Goal: Find specific page/section: Find specific page/section

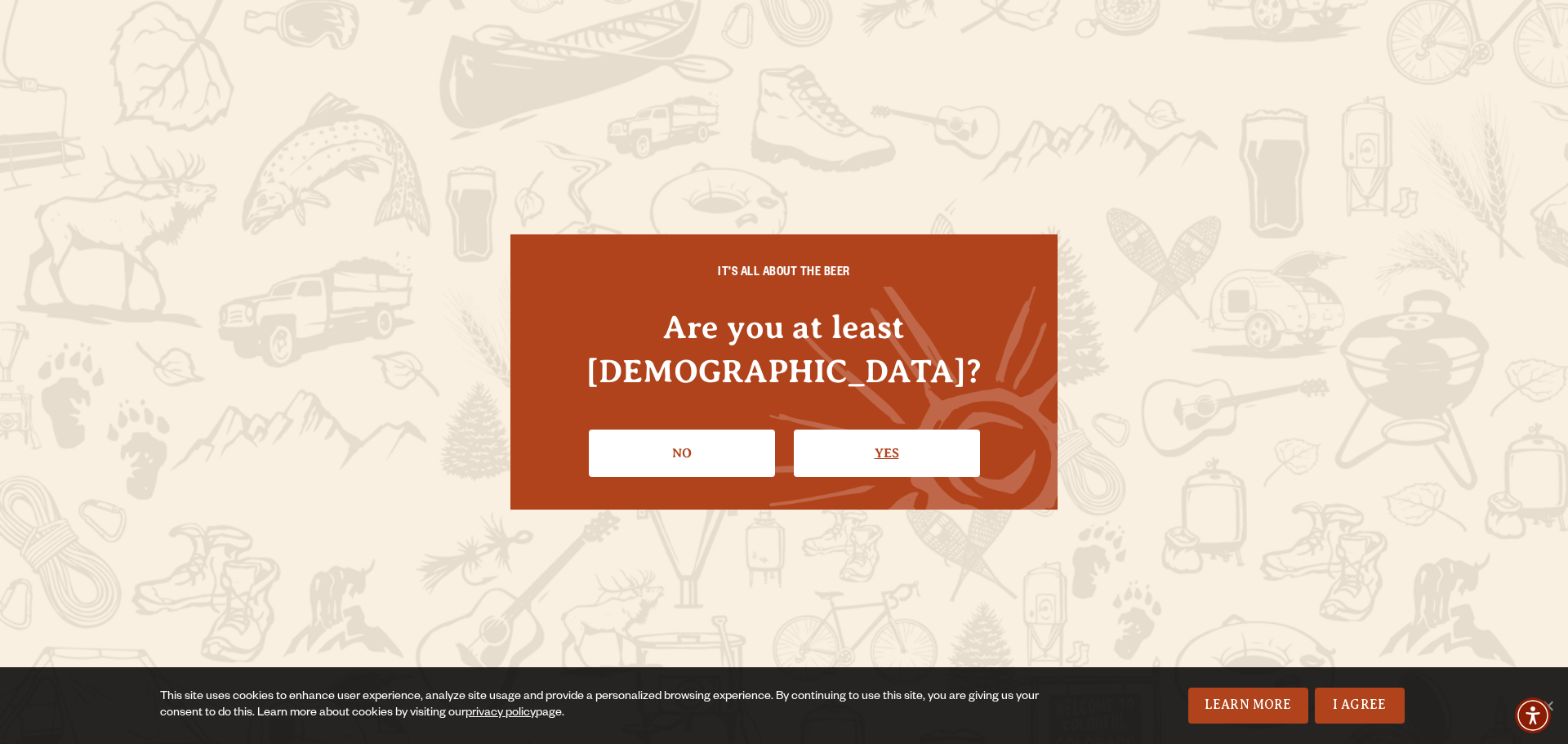
click at [838, 437] on link "Yes" at bounding box center [887, 453] width 186 height 48
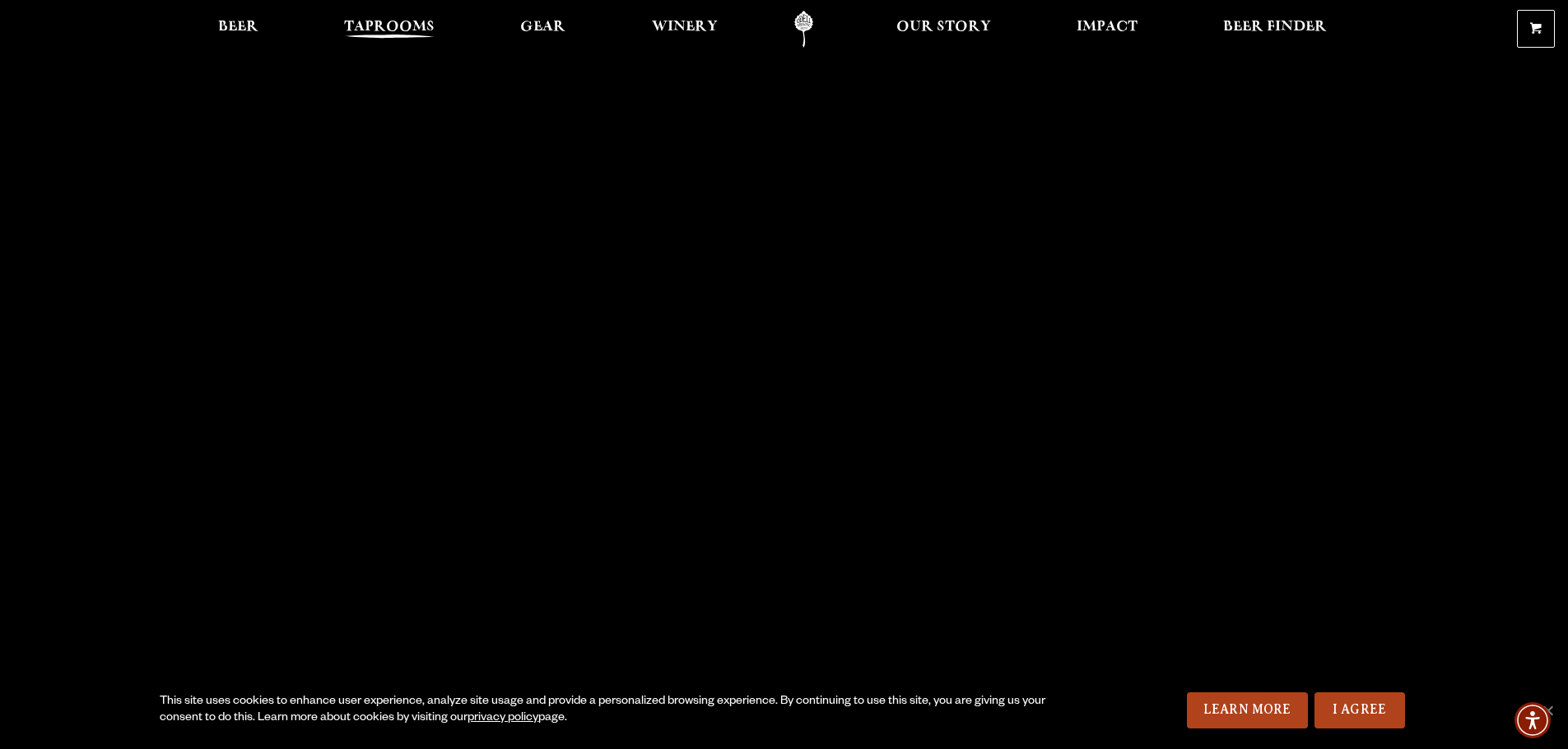
click at [392, 20] on span "Taprooms" at bounding box center [390, 27] width 91 height 13
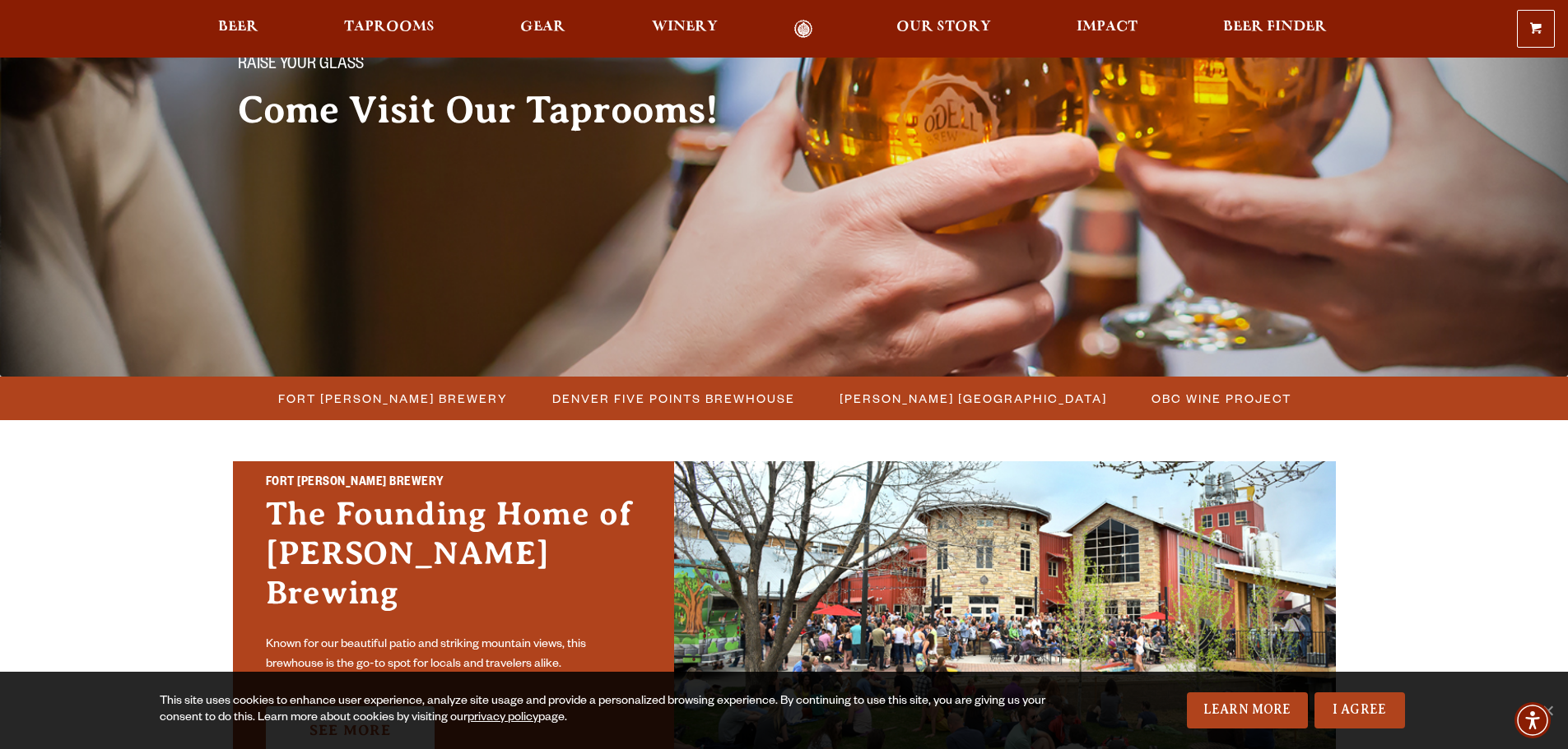
scroll to position [165, 0]
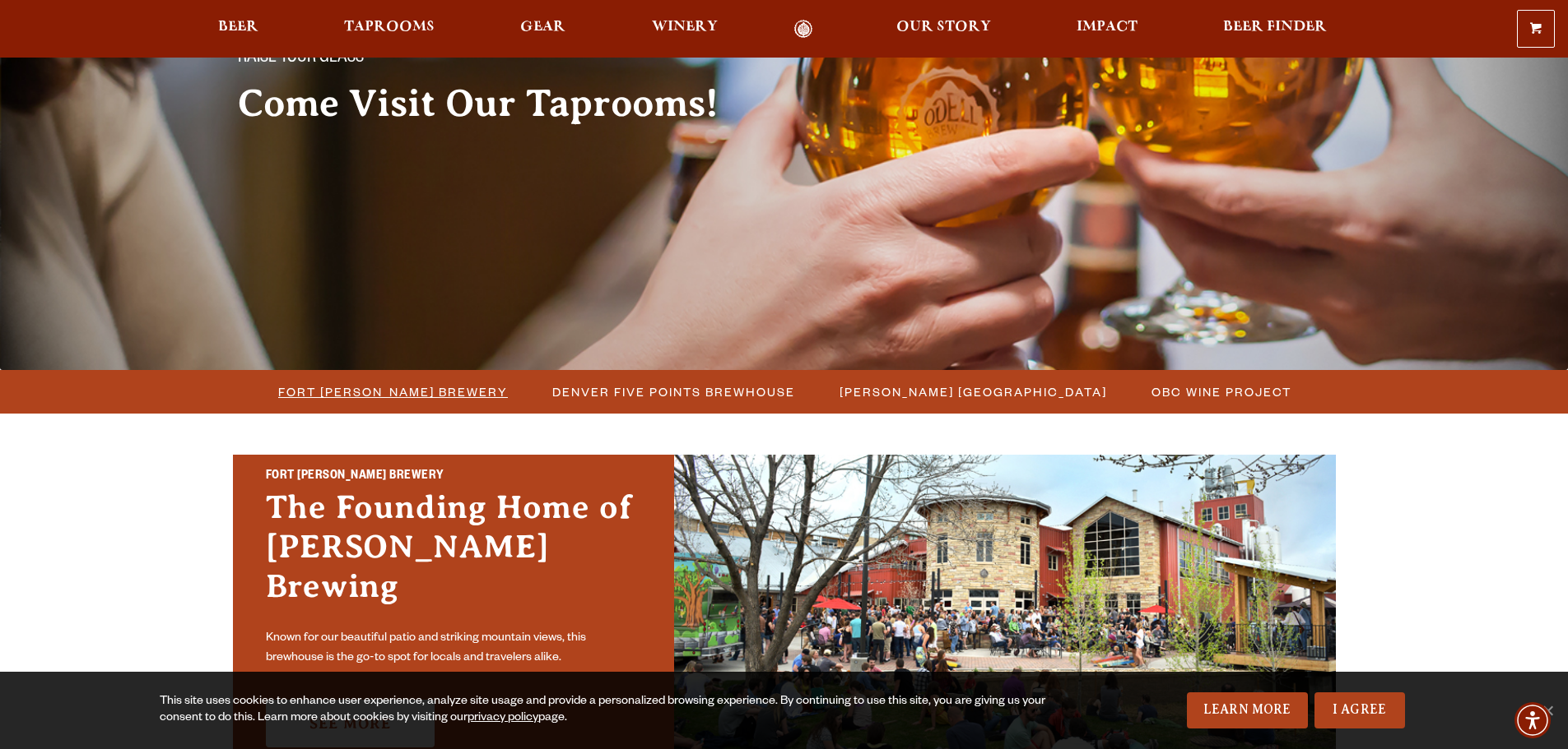
click at [415, 388] on span "Fort [PERSON_NAME] Brewery" at bounding box center [393, 391] width 230 height 24
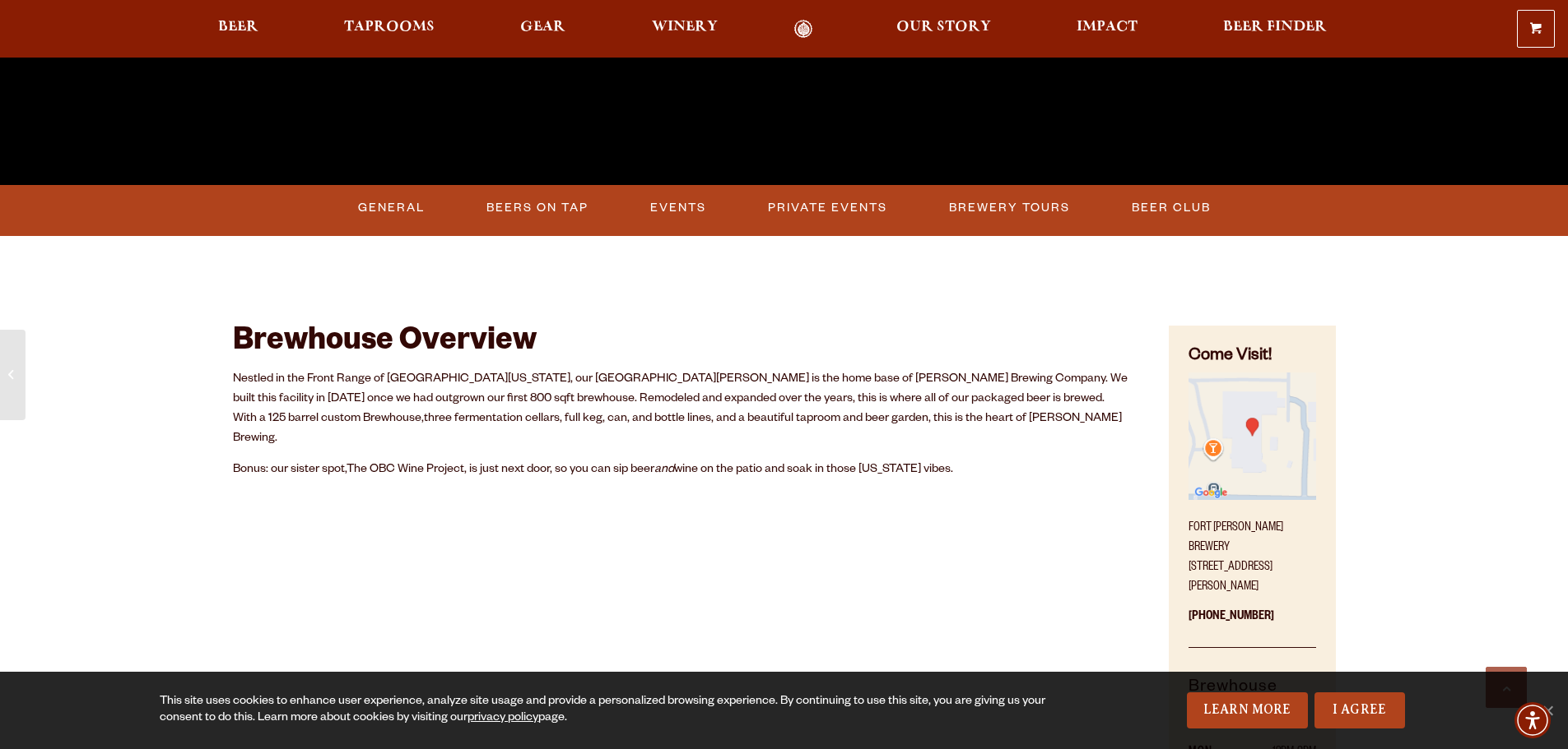
scroll to position [658, 0]
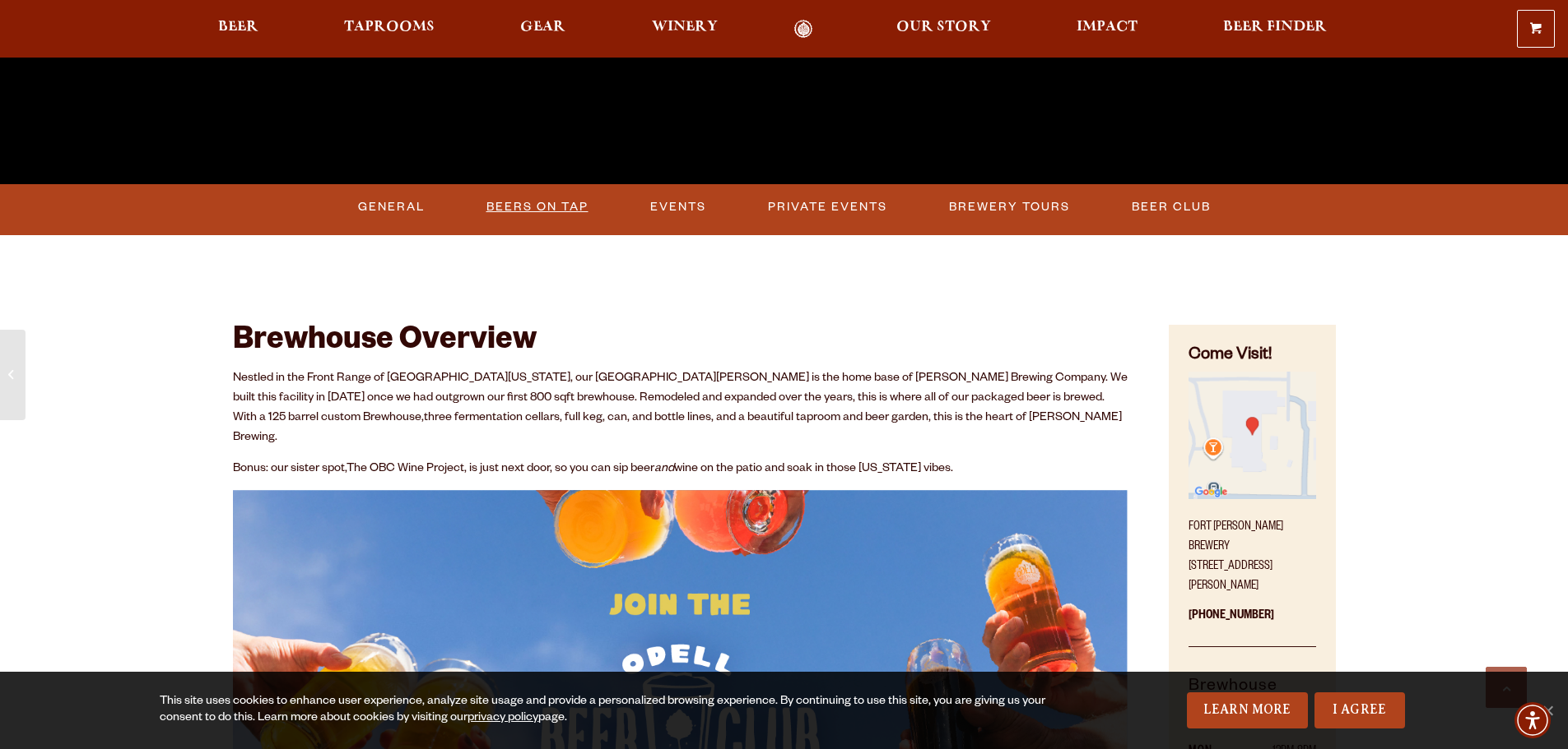
click at [553, 203] on link "Beers on Tap" at bounding box center [537, 207] width 115 height 38
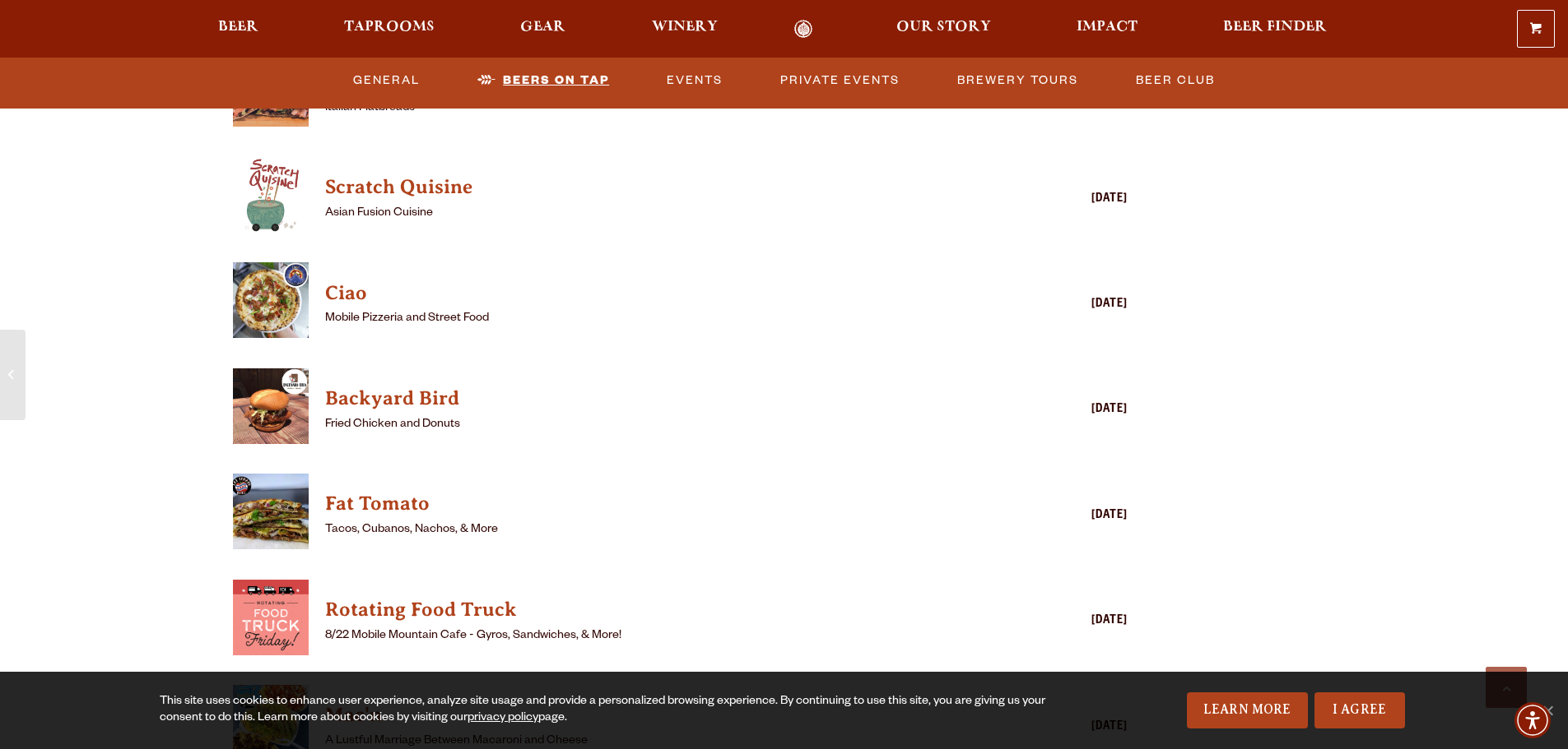
scroll to position [4099, 0]
